Goal: Information Seeking & Learning: Learn about a topic

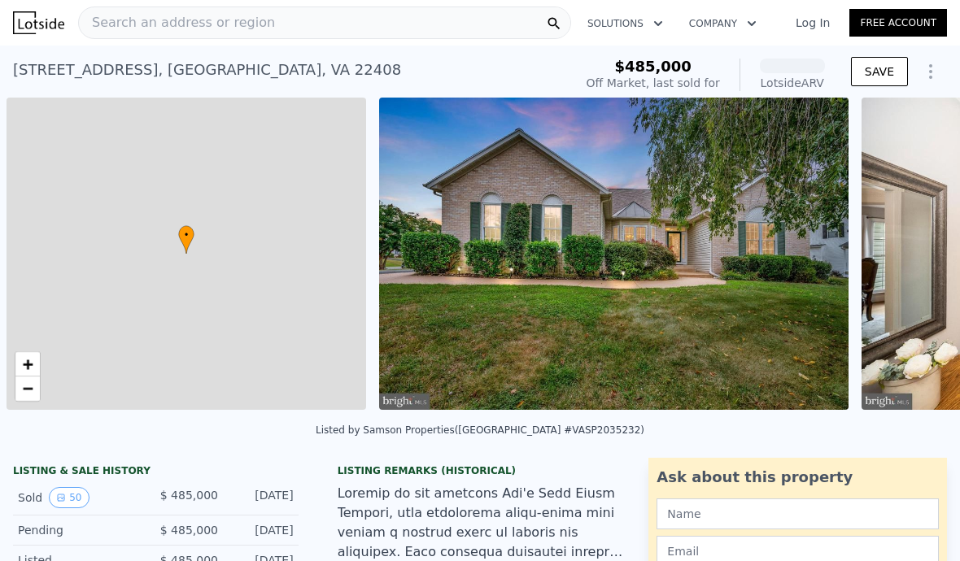
scroll to position [0, 7]
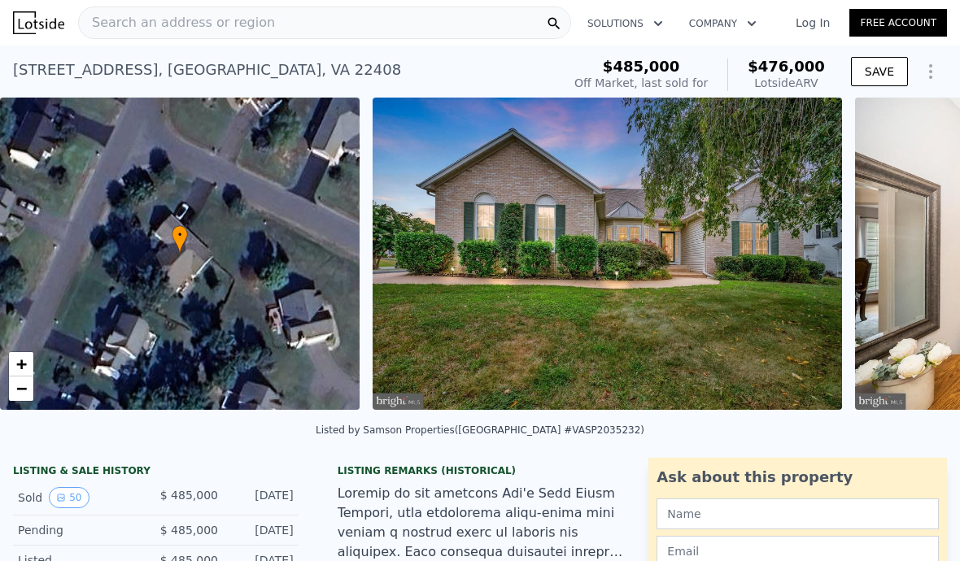
click at [245, 28] on span "Search an address or region" at bounding box center [177, 23] width 196 height 20
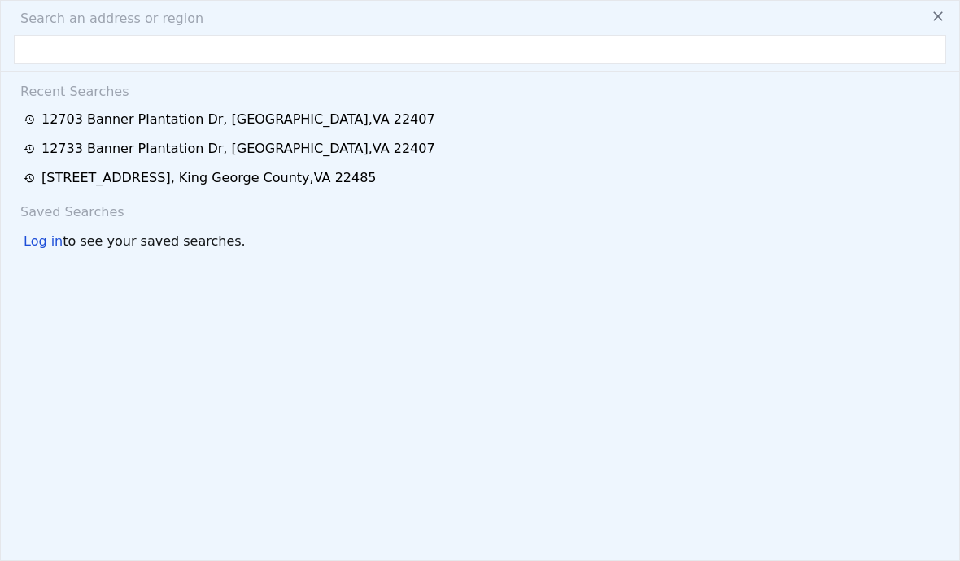
click at [277, 118] on div "[STREET_ADDRESS]" at bounding box center [238, 120] width 394 height 20
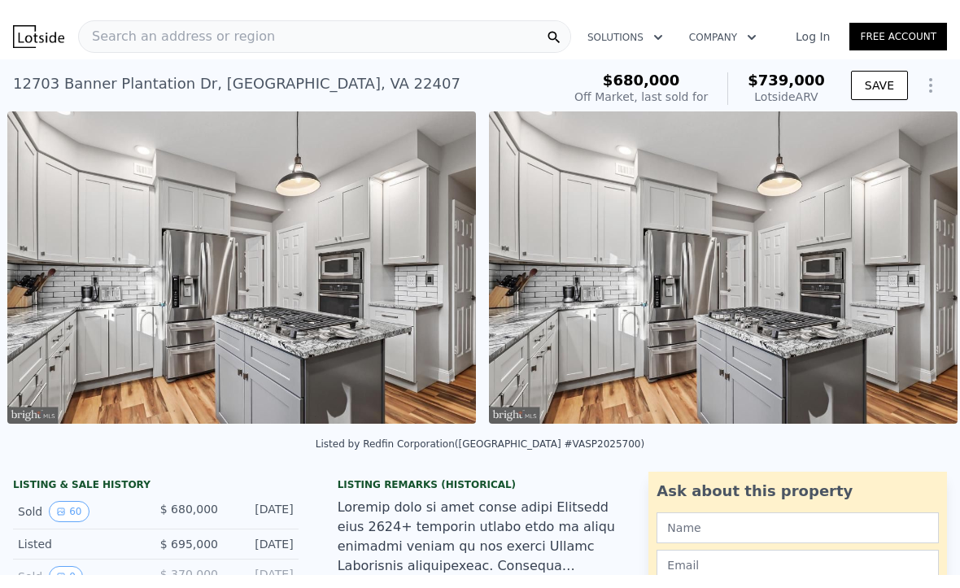
scroll to position [0, 7589]
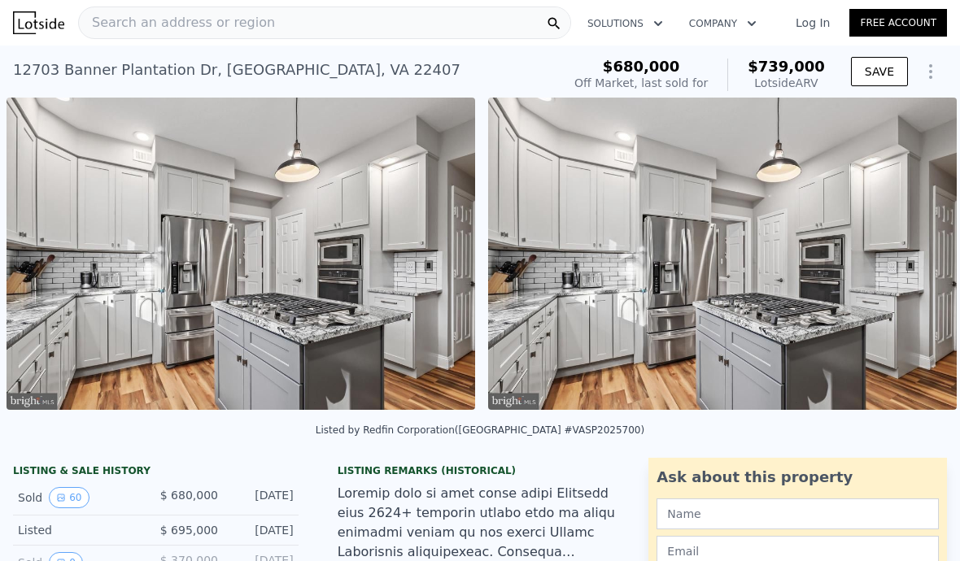
click at [376, 8] on div "Search an address or region" at bounding box center [324, 23] width 493 height 33
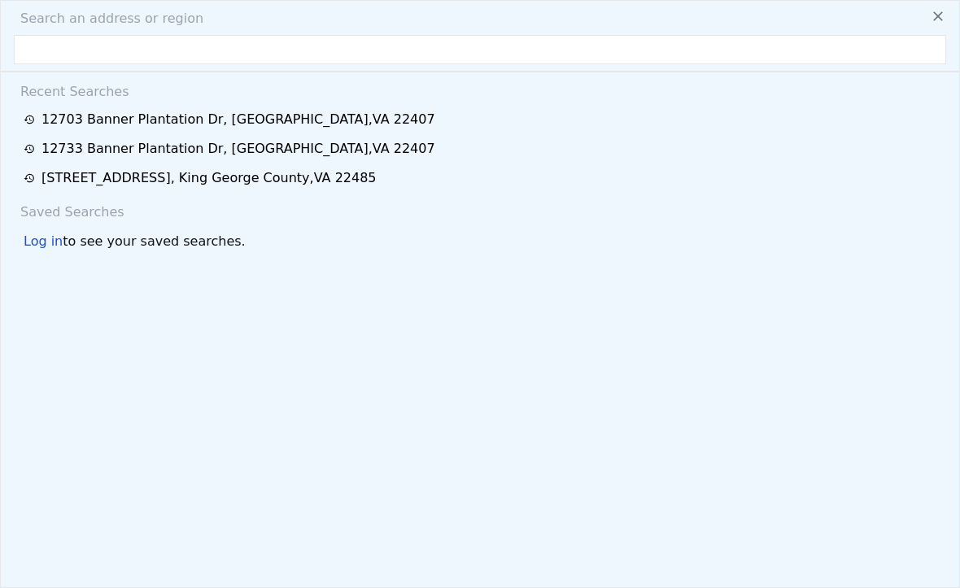
click at [80, 115] on div "[STREET_ADDRESS]" at bounding box center [238, 120] width 394 height 20
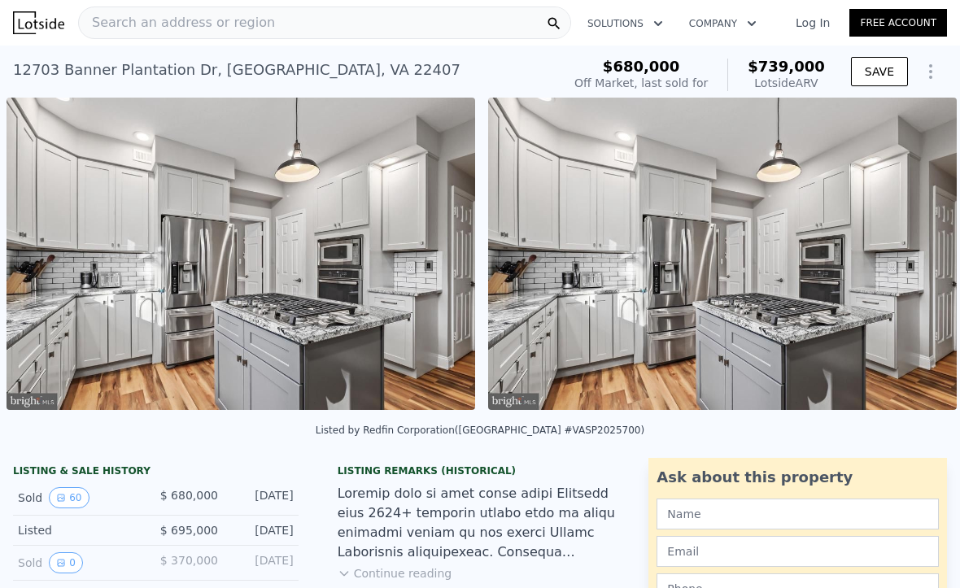
click at [225, 378] on img at bounding box center [241, 254] width 468 height 312
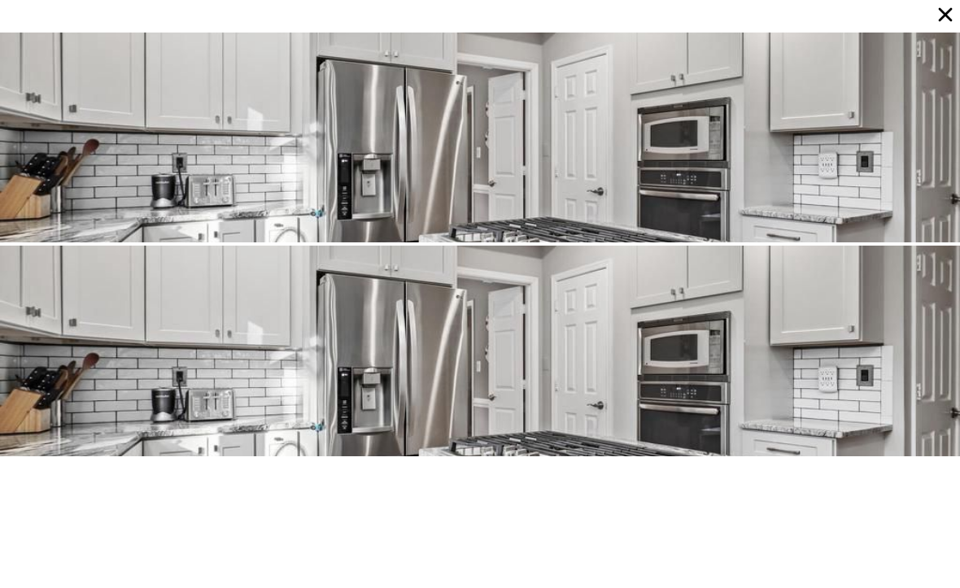
scroll to position [3208, 0]
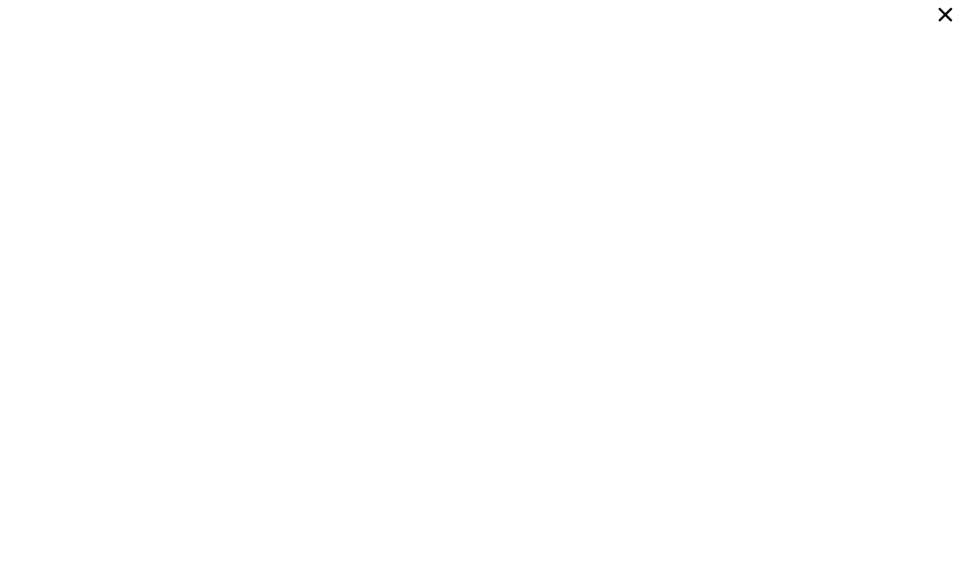
type input "$ 476,000"
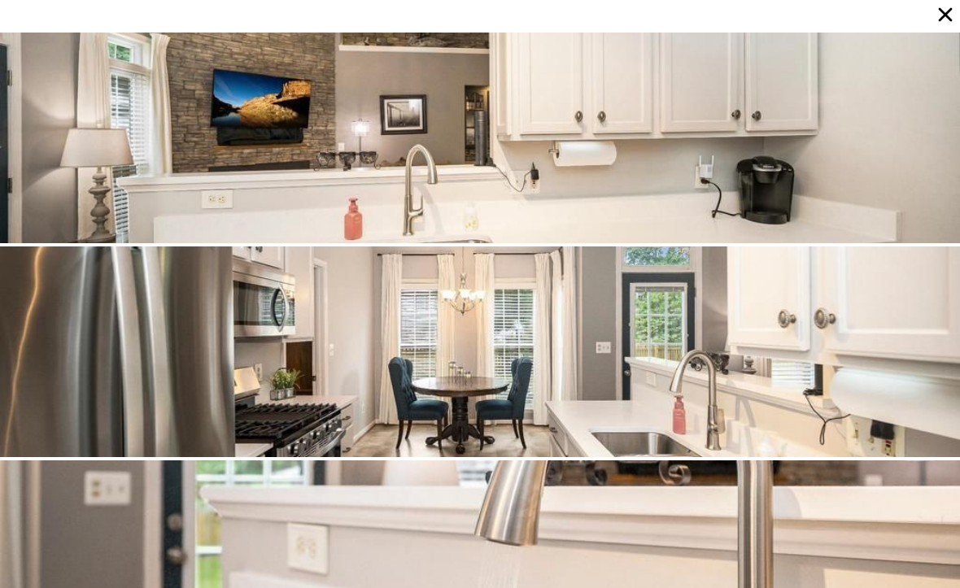
type input "4"
type input "2"
type input "2.5"
type input "1708"
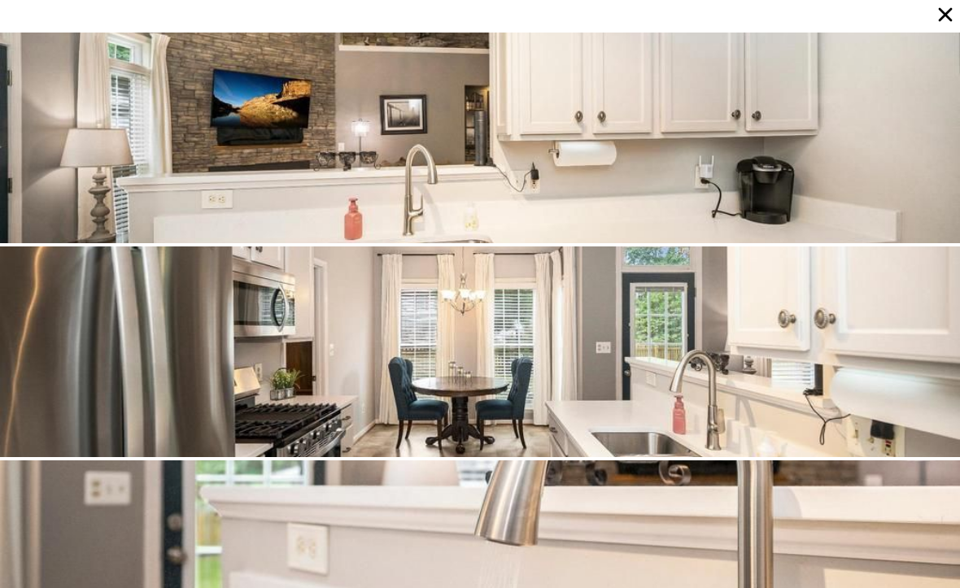
type input "2638"
type input "10000"
type input "26680"
type input "-$ 63,543"
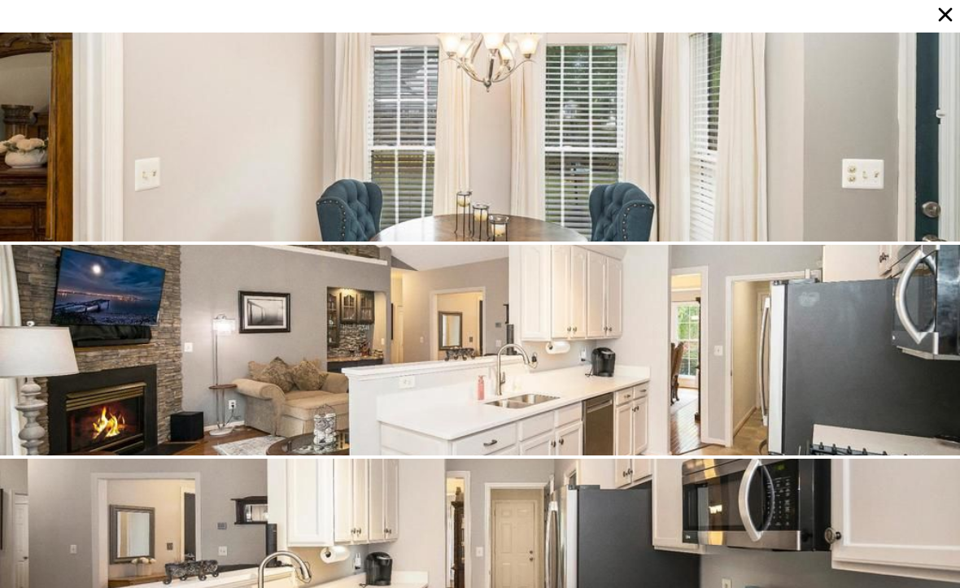
scroll to position [2566, 0]
